Goal: Transaction & Acquisition: Download file/media

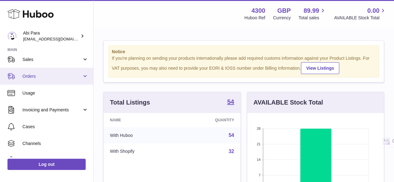
scroll to position [62, 0]
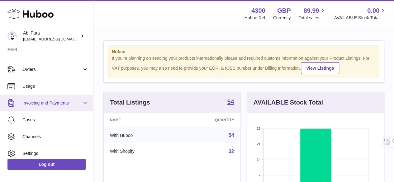
click at [77, 103] on span "Invoicing and Payments" at bounding box center [51, 103] width 59 height 6
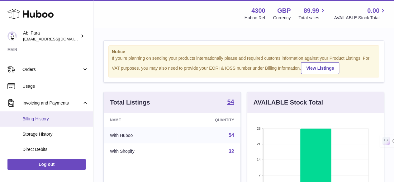
click at [46, 117] on span "Billing History" at bounding box center [55, 119] width 66 height 6
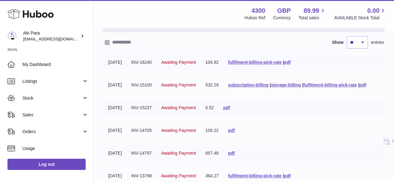
scroll to position [62, 0]
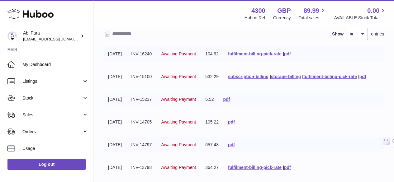
click at [281, 54] on link "fulfilment-billing-pick-rate" at bounding box center [255, 53] width 54 height 5
click at [291, 54] on link "pdf" at bounding box center [287, 53] width 7 height 5
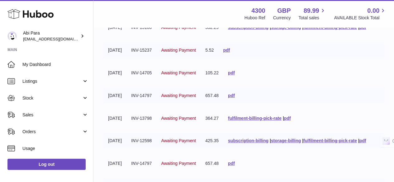
scroll to position [125, 0]
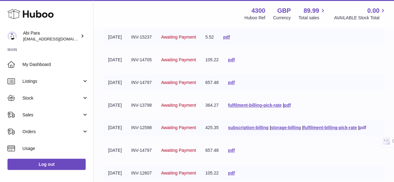
click at [366, 129] on link "pdf" at bounding box center [362, 127] width 7 height 5
